Goal: Information Seeking & Learning: Check status

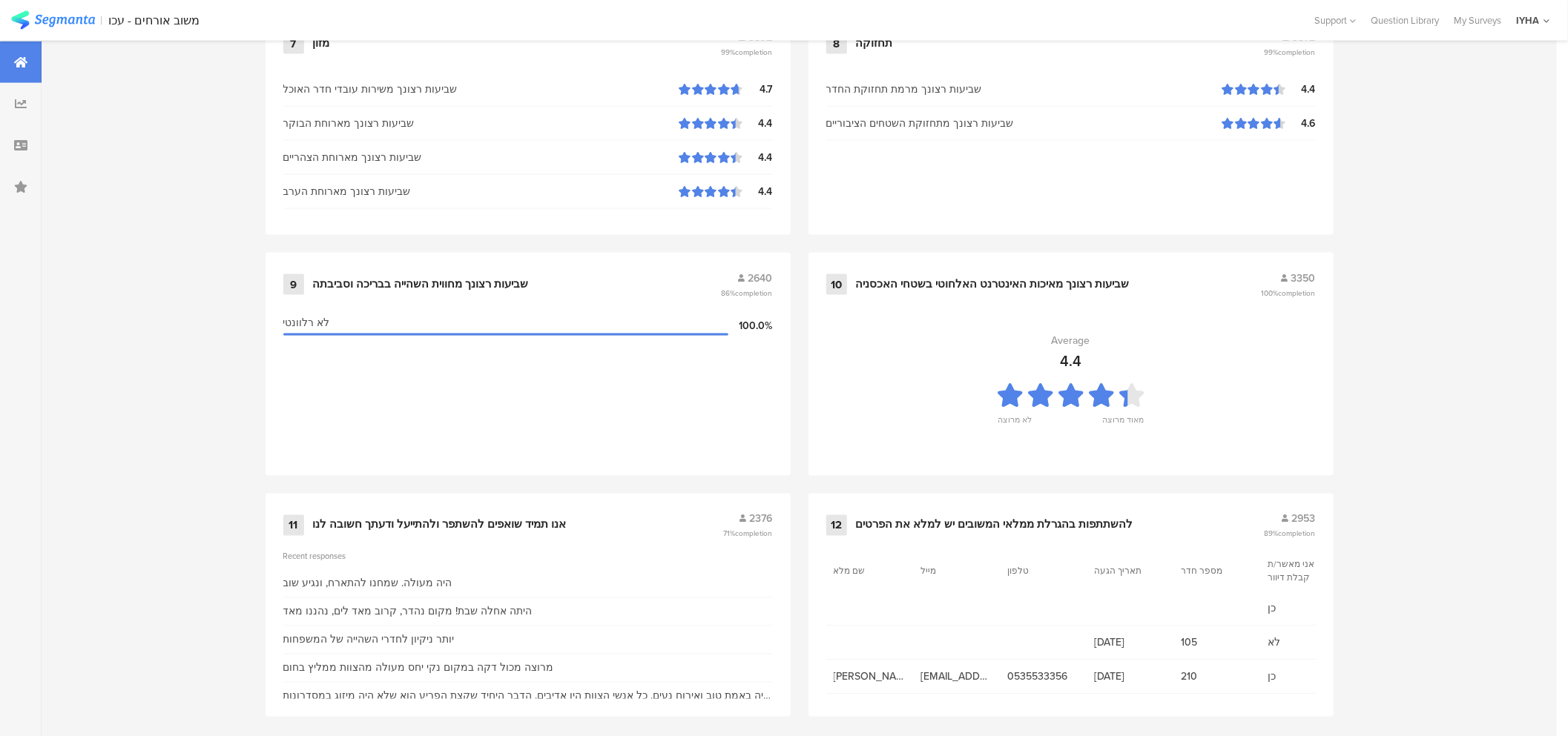
scroll to position [1441, 0]
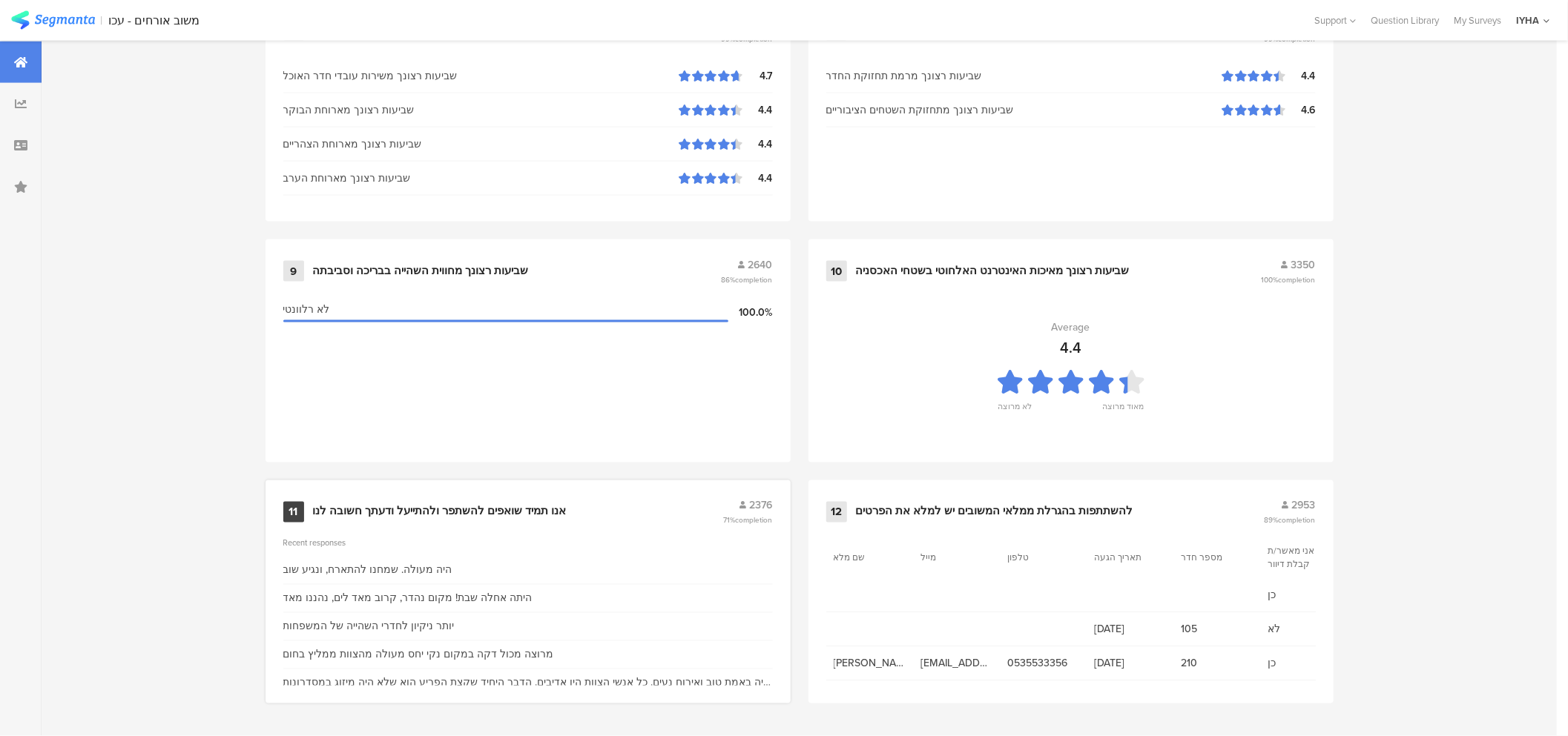
click at [391, 514] on div "אנו תמיד שואפים להשתפר ולהתייעל ודעתך חשובה לנו" at bounding box center [440, 512] width 254 height 15
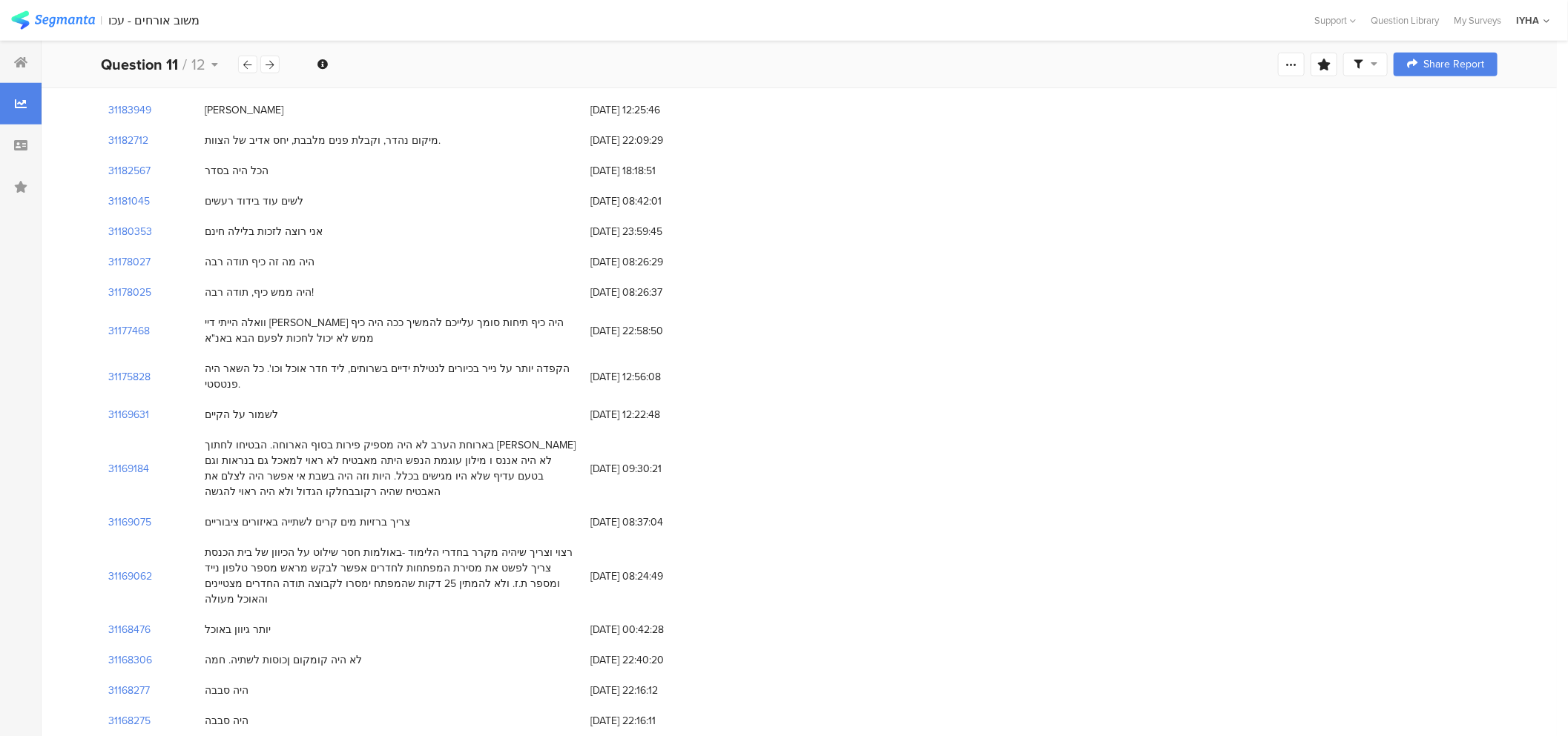
scroll to position [906, 0]
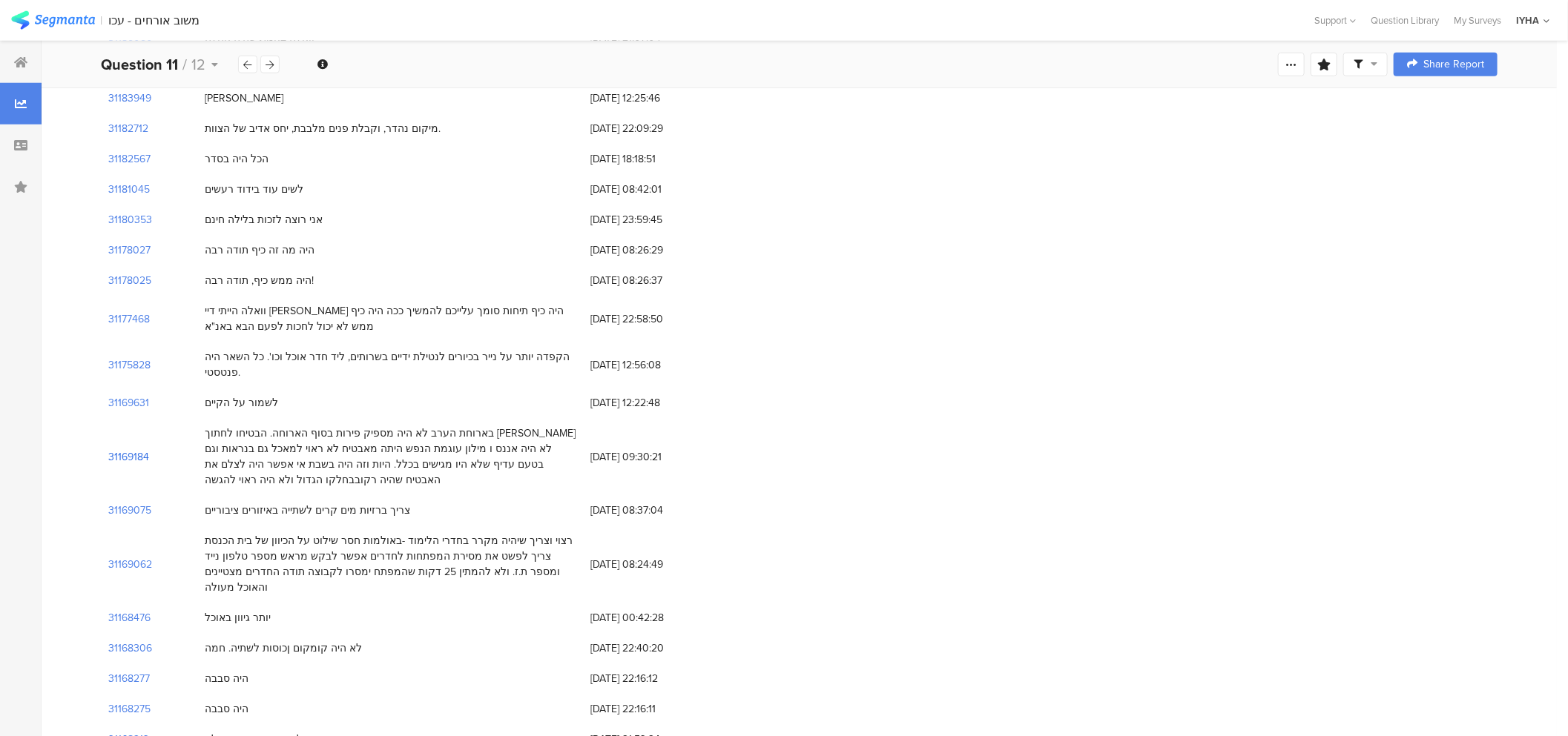
click at [116, 450] on section "31169184" at bounding box center [128, 457] width 40 height 15
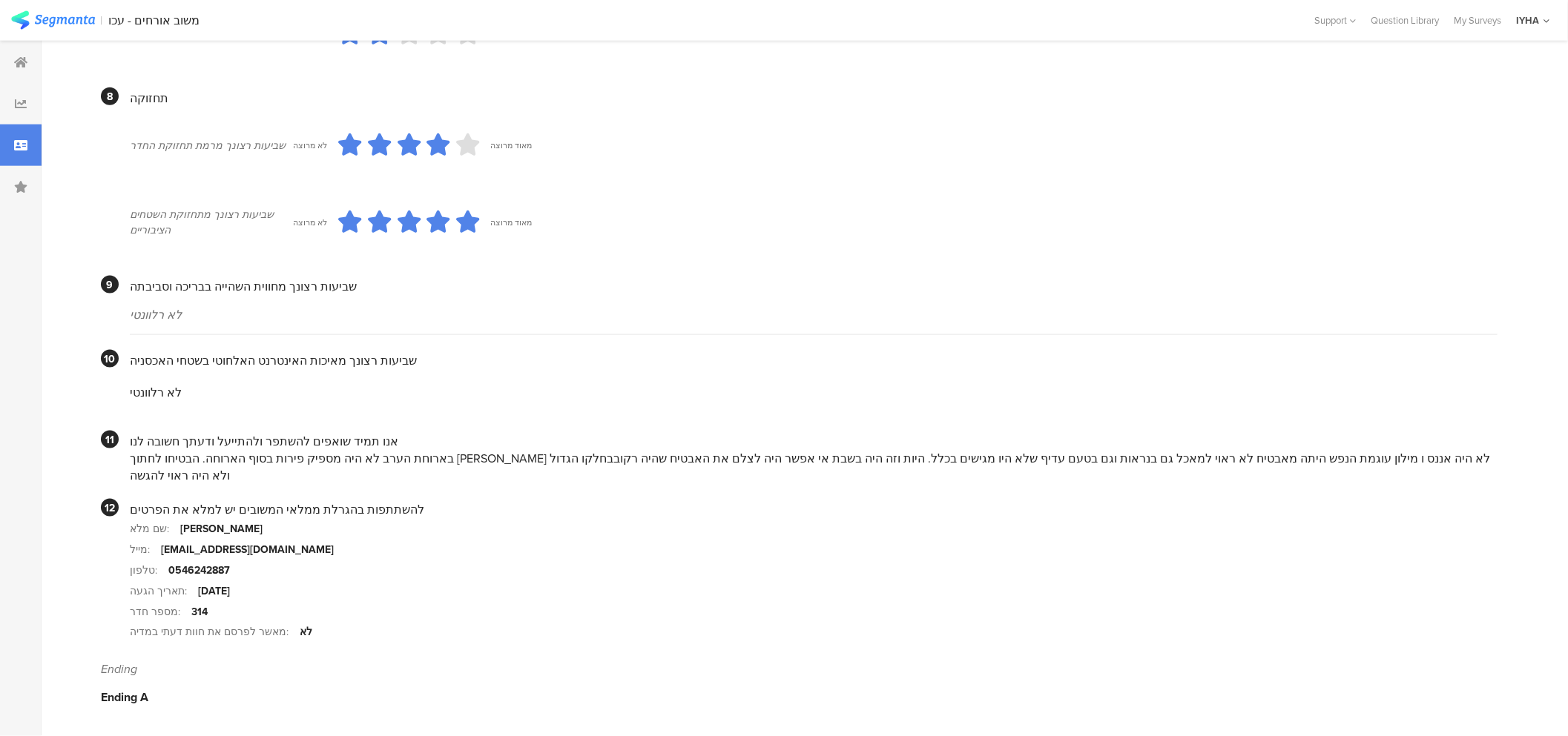
scroll to position [1150, 0]
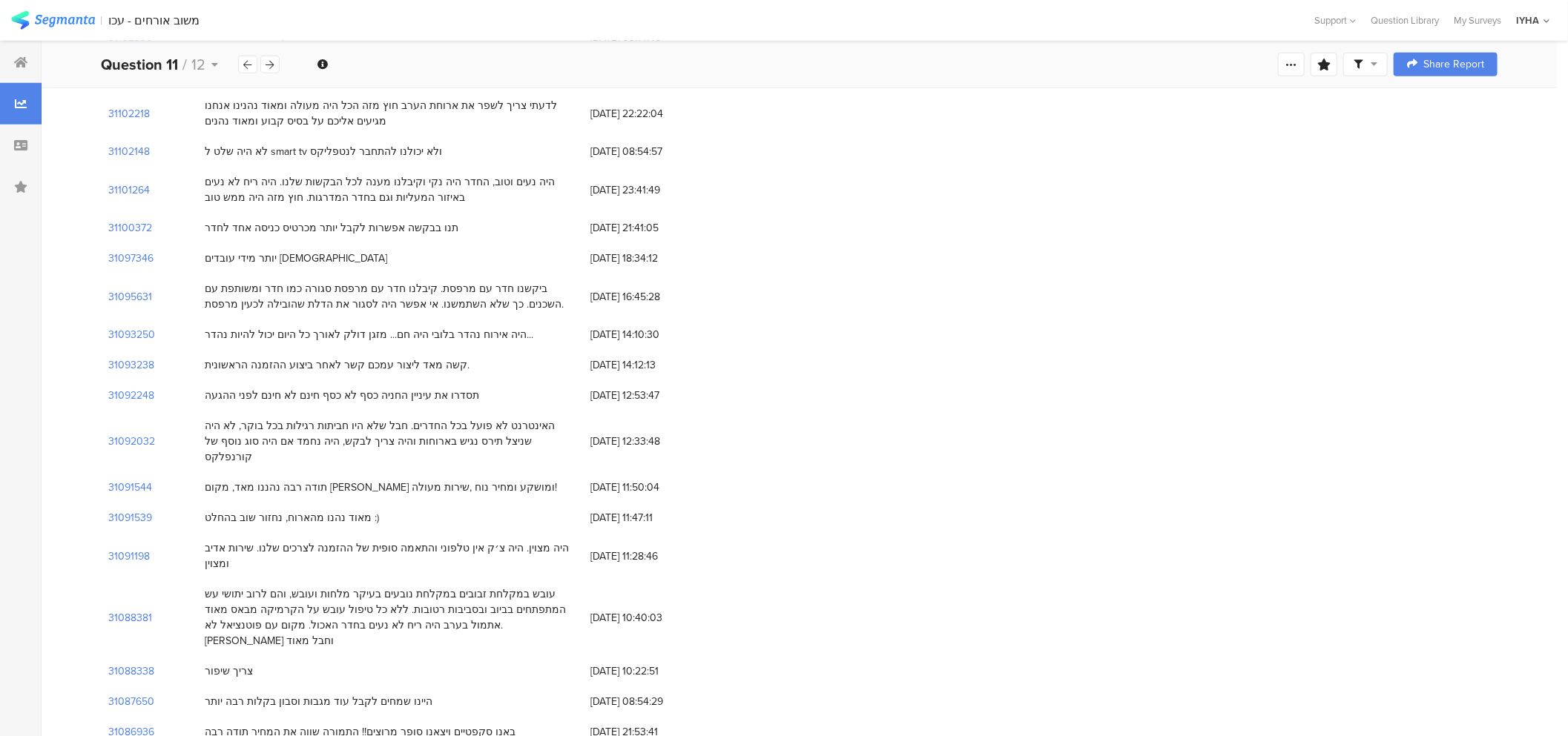
scroll to position [4352, 0]
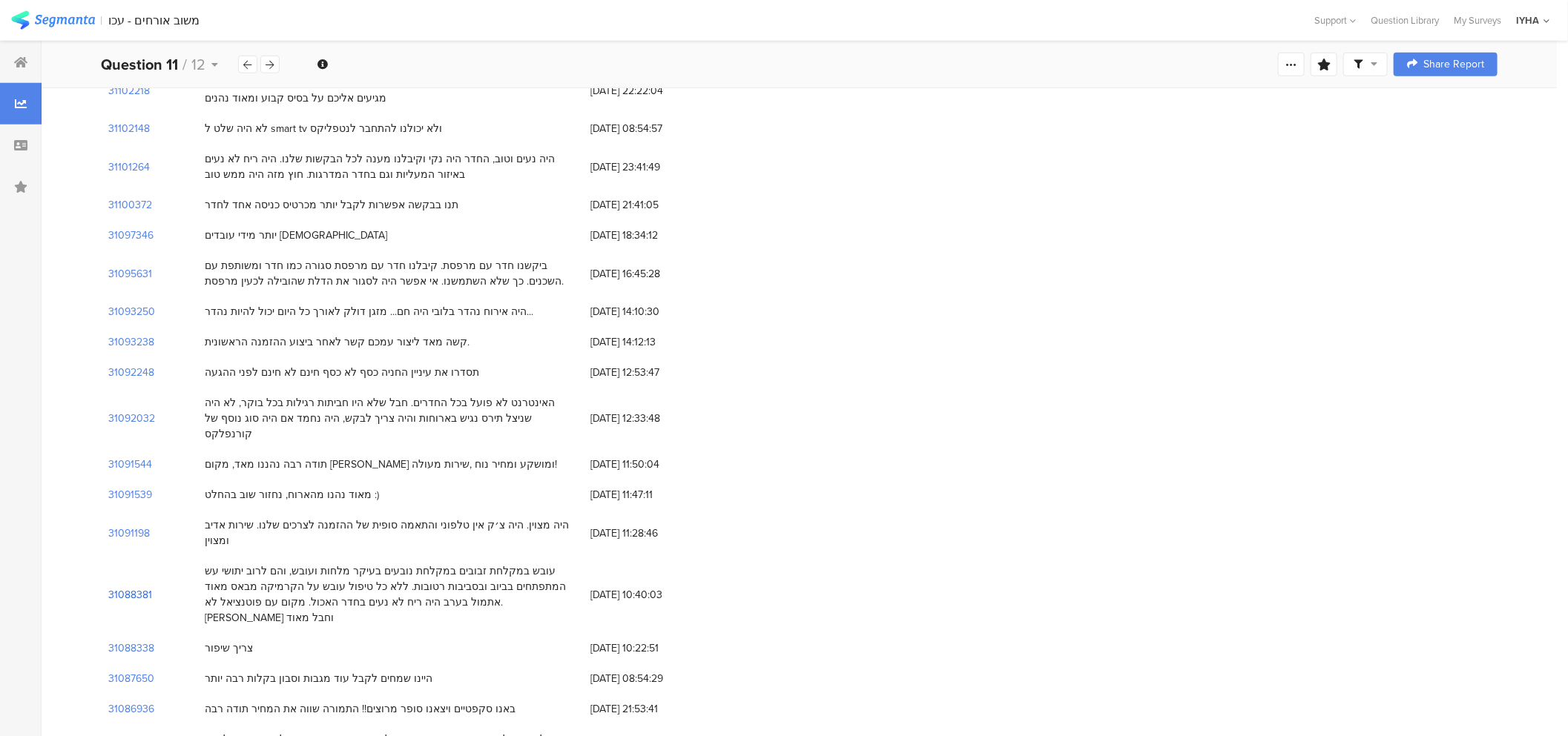
click at [121, 587] on section "31088381" at bounding box center [130, 595] width 44 height 15
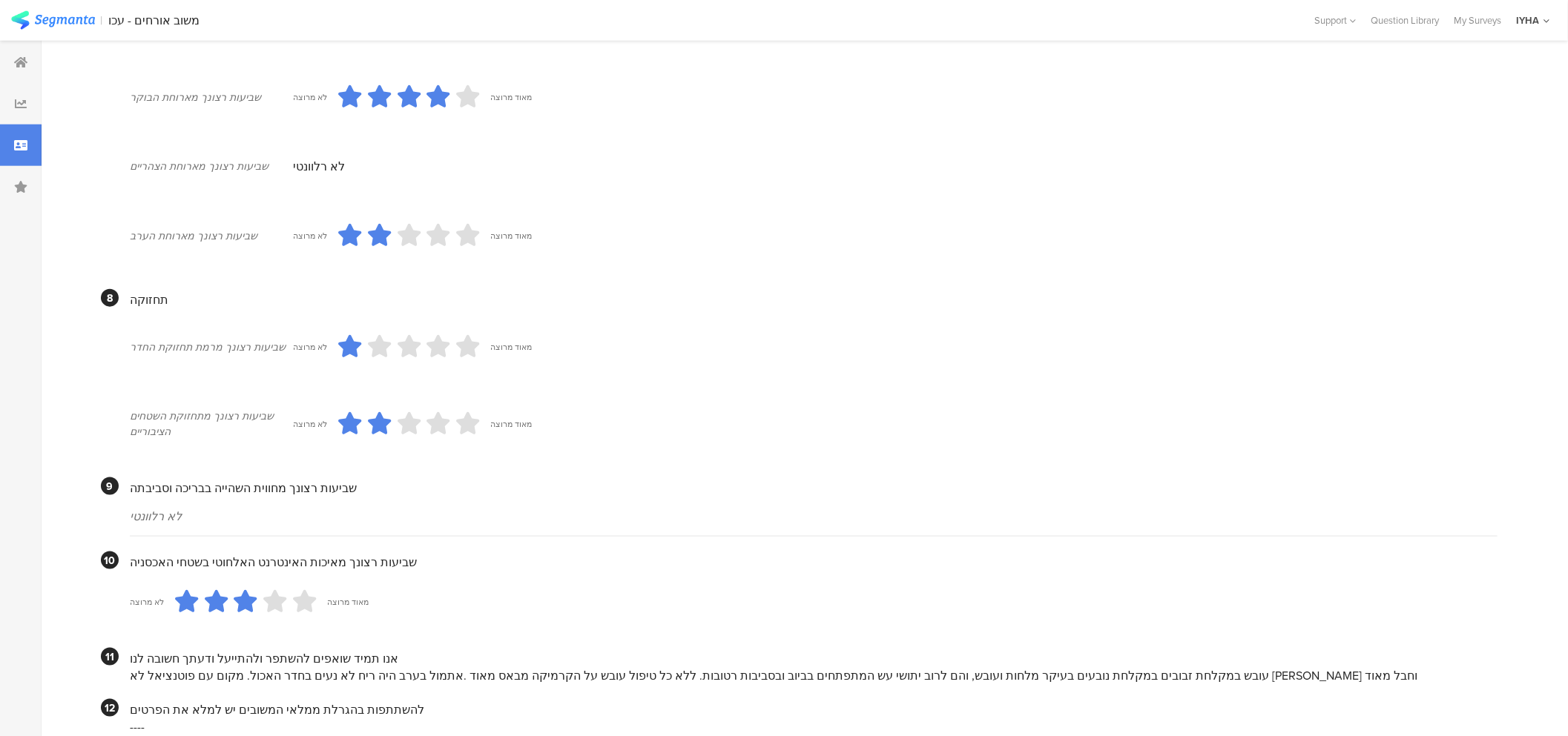
scroll to position [1103, 0]
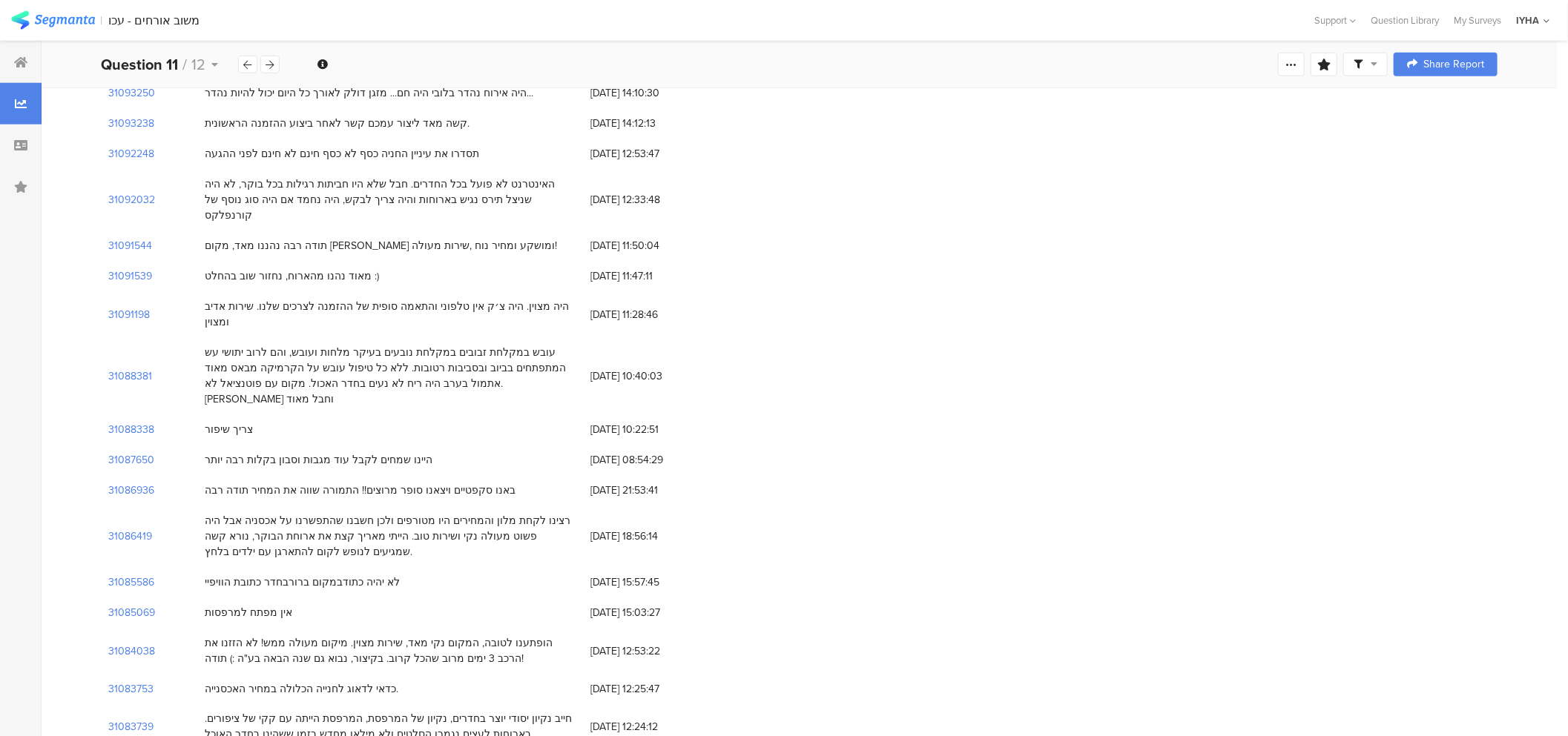
scroll to position [4599, 0]
